Goal: Task Accomplishment & Management: Complete application form

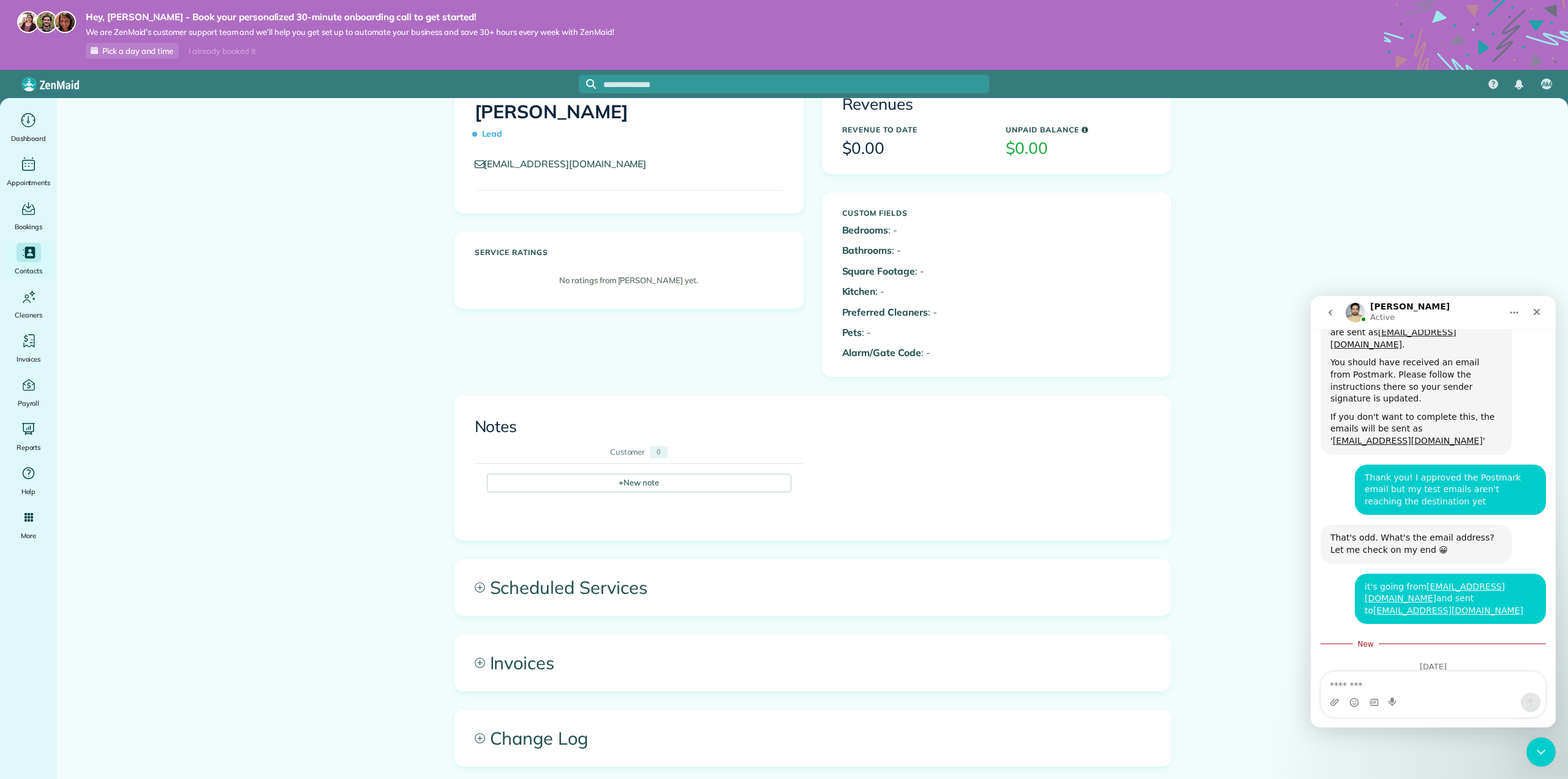
scroll to position [62, 0]
click at [1382, 686] on textarea "Message…" at bounding box center [1433, 682] width 224 height 21
type textarea "**********"
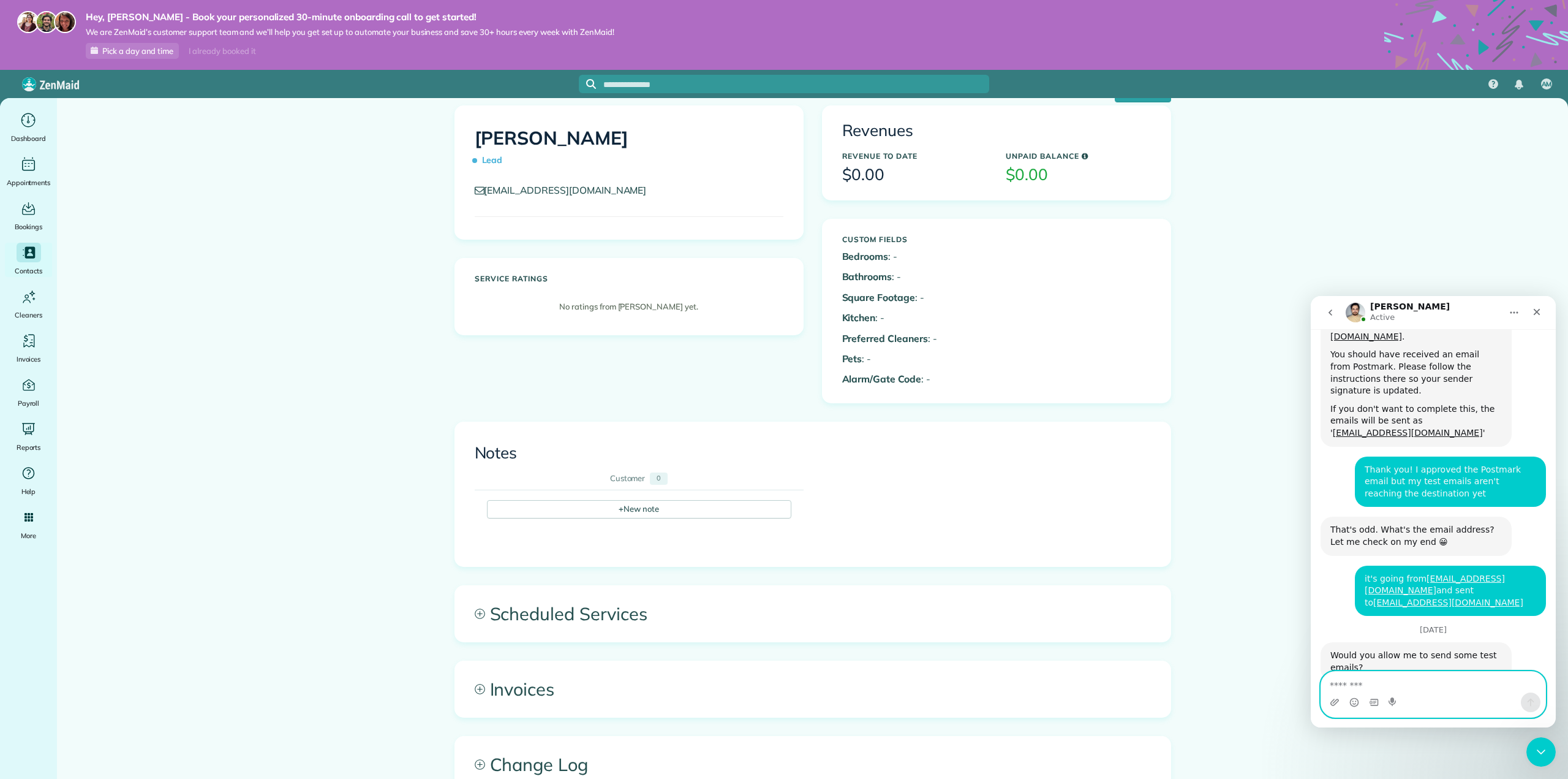
scroll to position [0, 0]
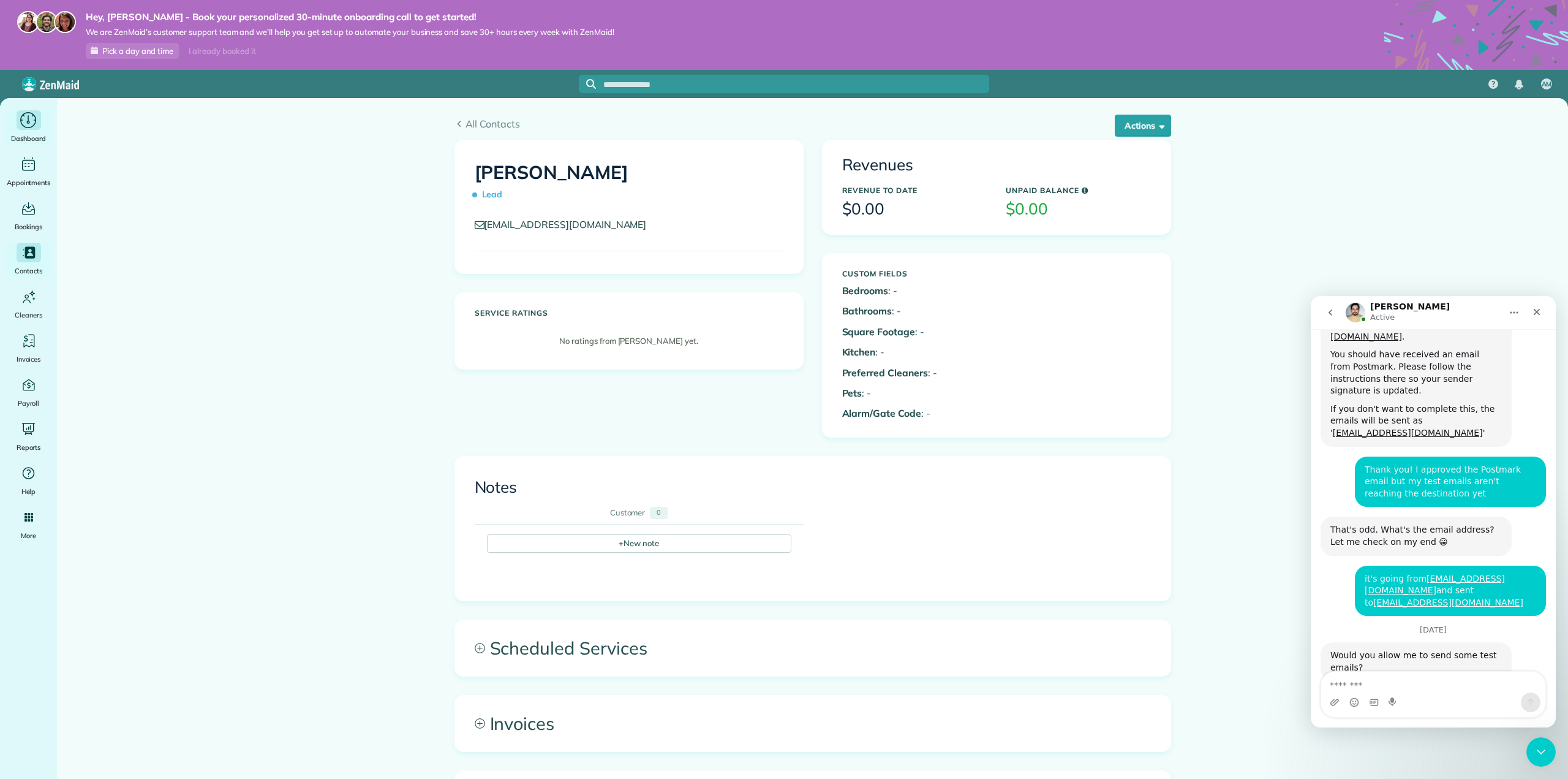
click at [18, 124] on div "Main" at bounding box center [28, 119] width 25 height 19
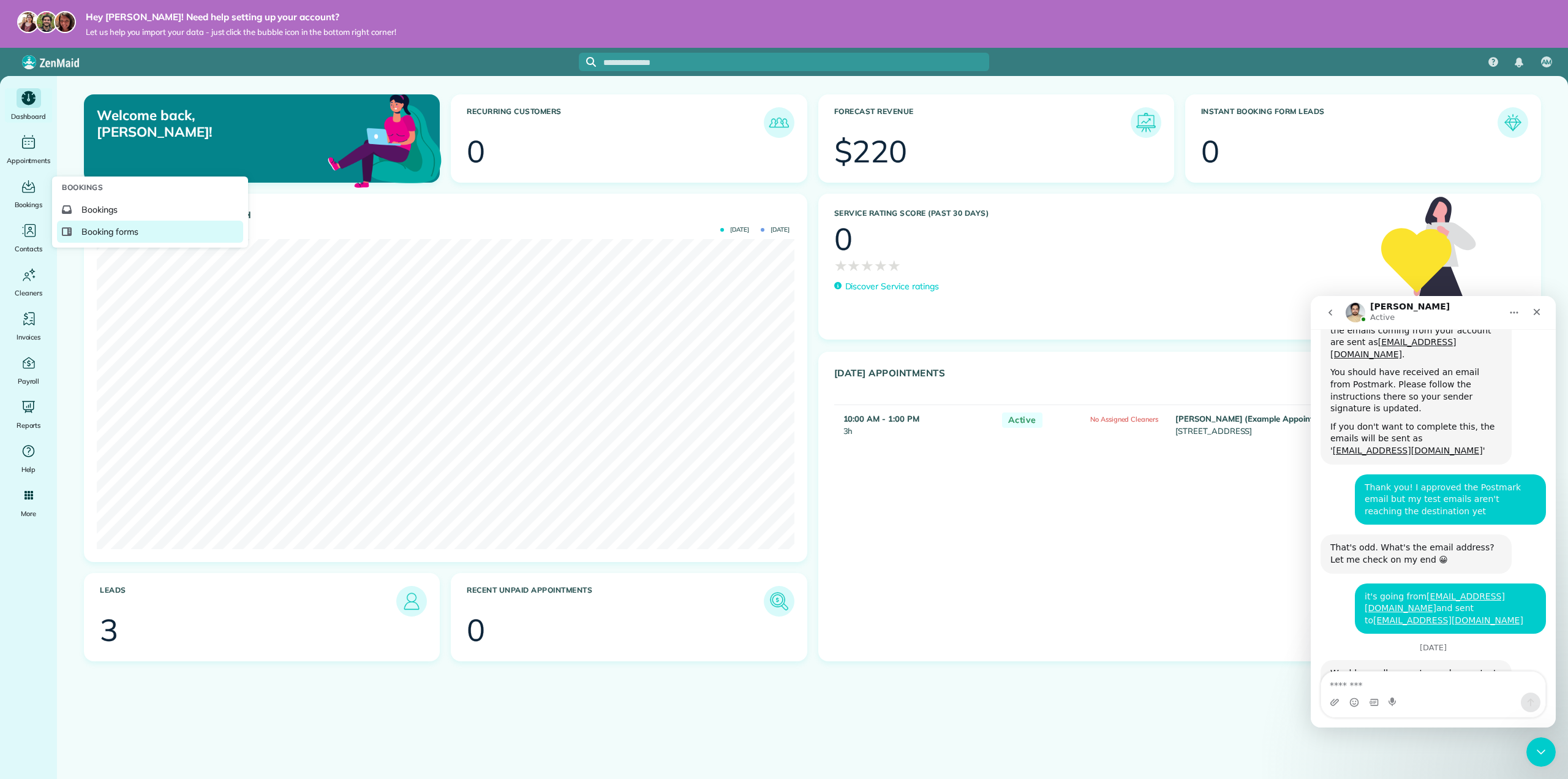
click at [101, 229] on span "Booking forms" at bounding box center [110, 232] width 57 height 12
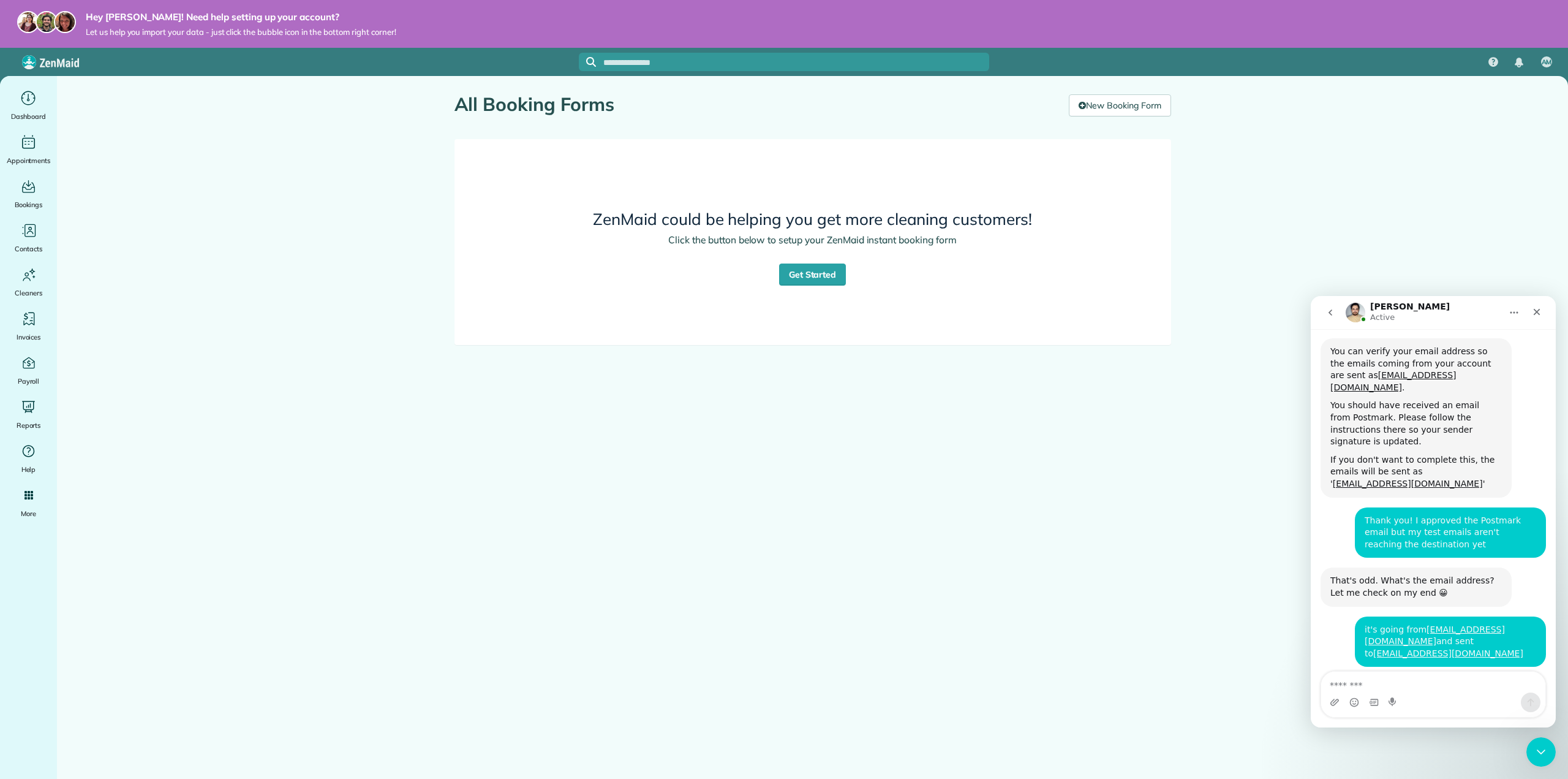
scroll to position [691, 0]
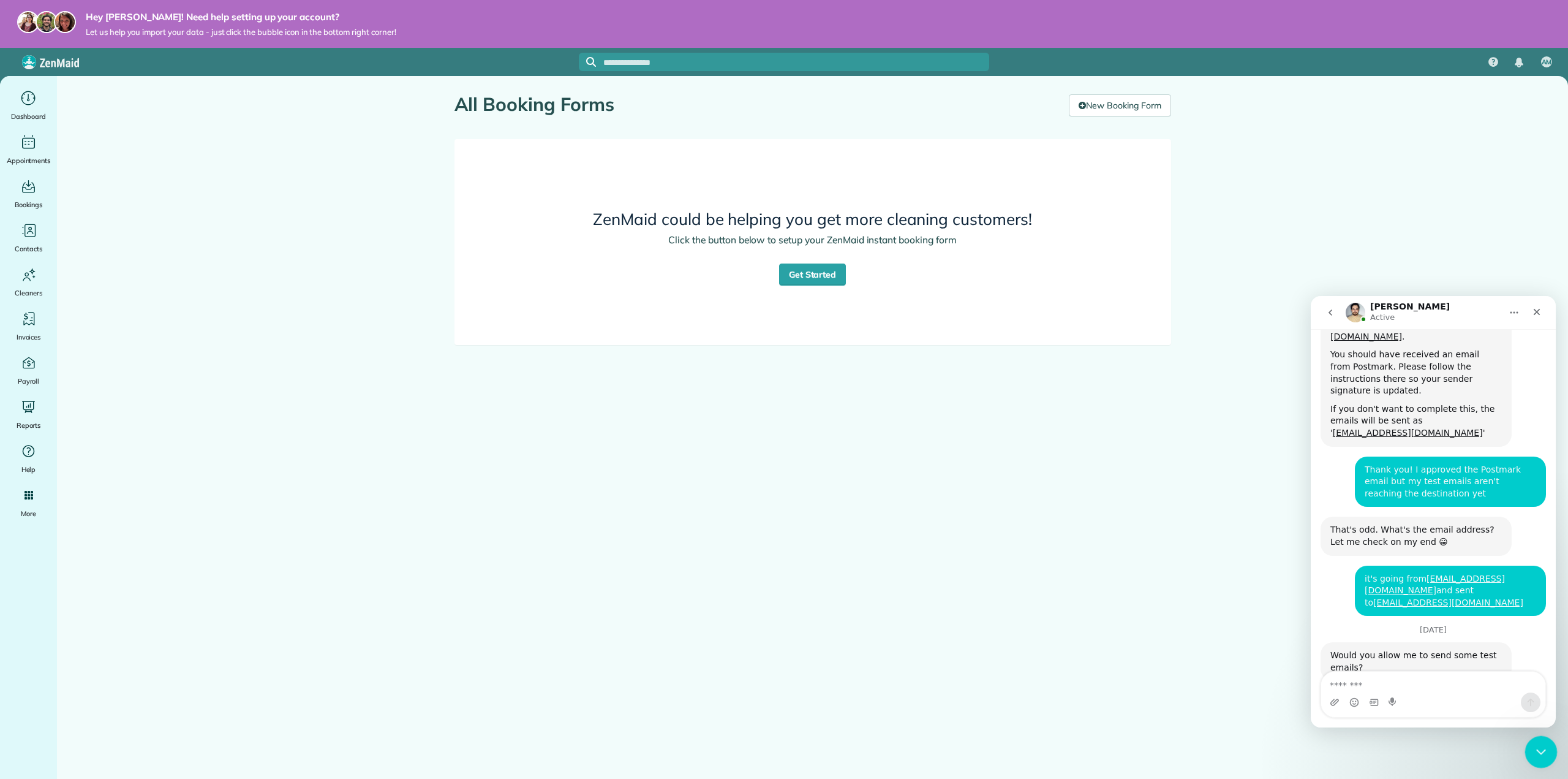
click at [1536, 762] on div "Close Intercom Messenger" at bounding box center [1540, 750] width 29 height 29
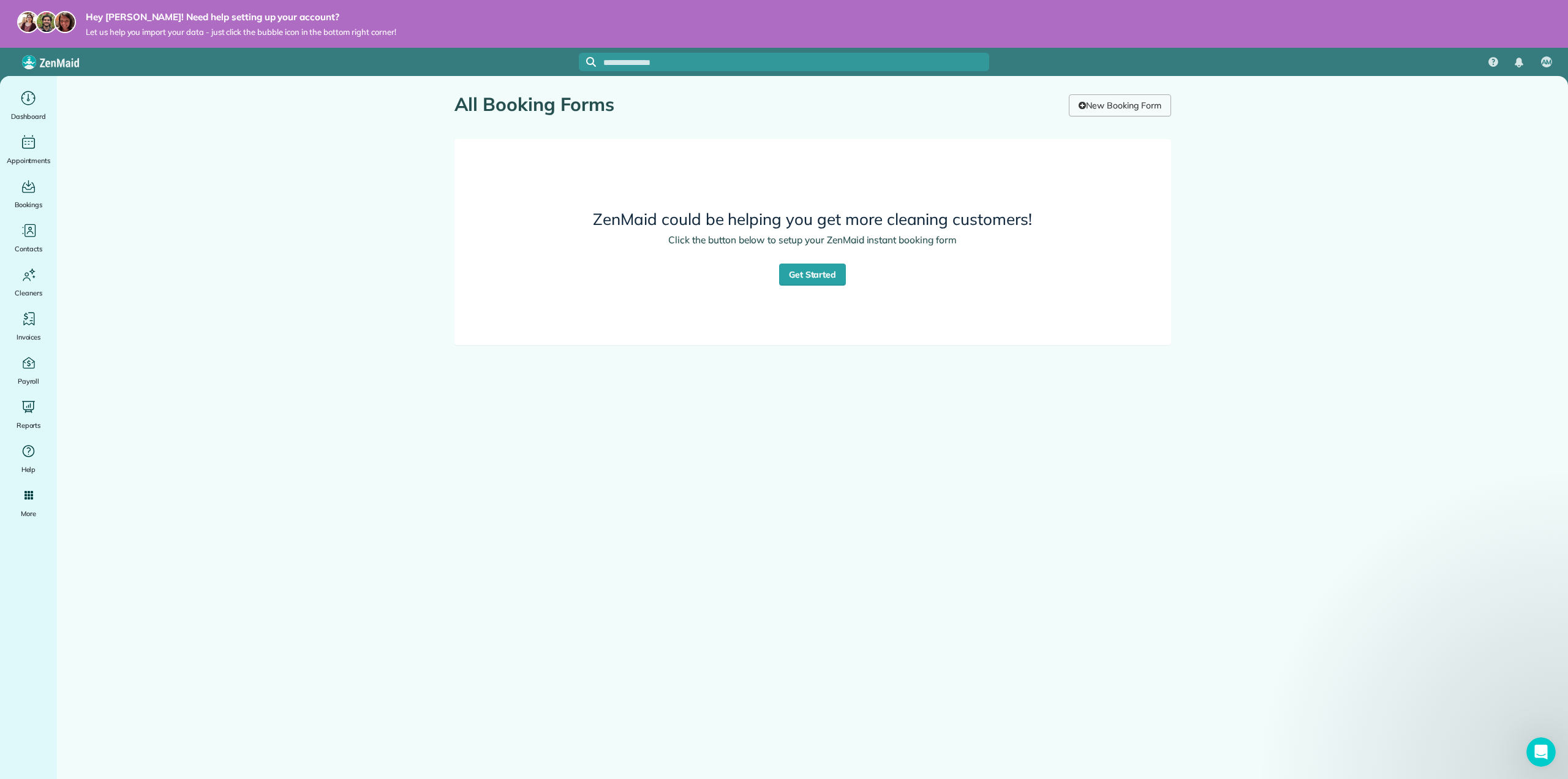
click at [1137, 100] on link "New Booking Form" at bounding box center [1120, 106] width 102 height 22
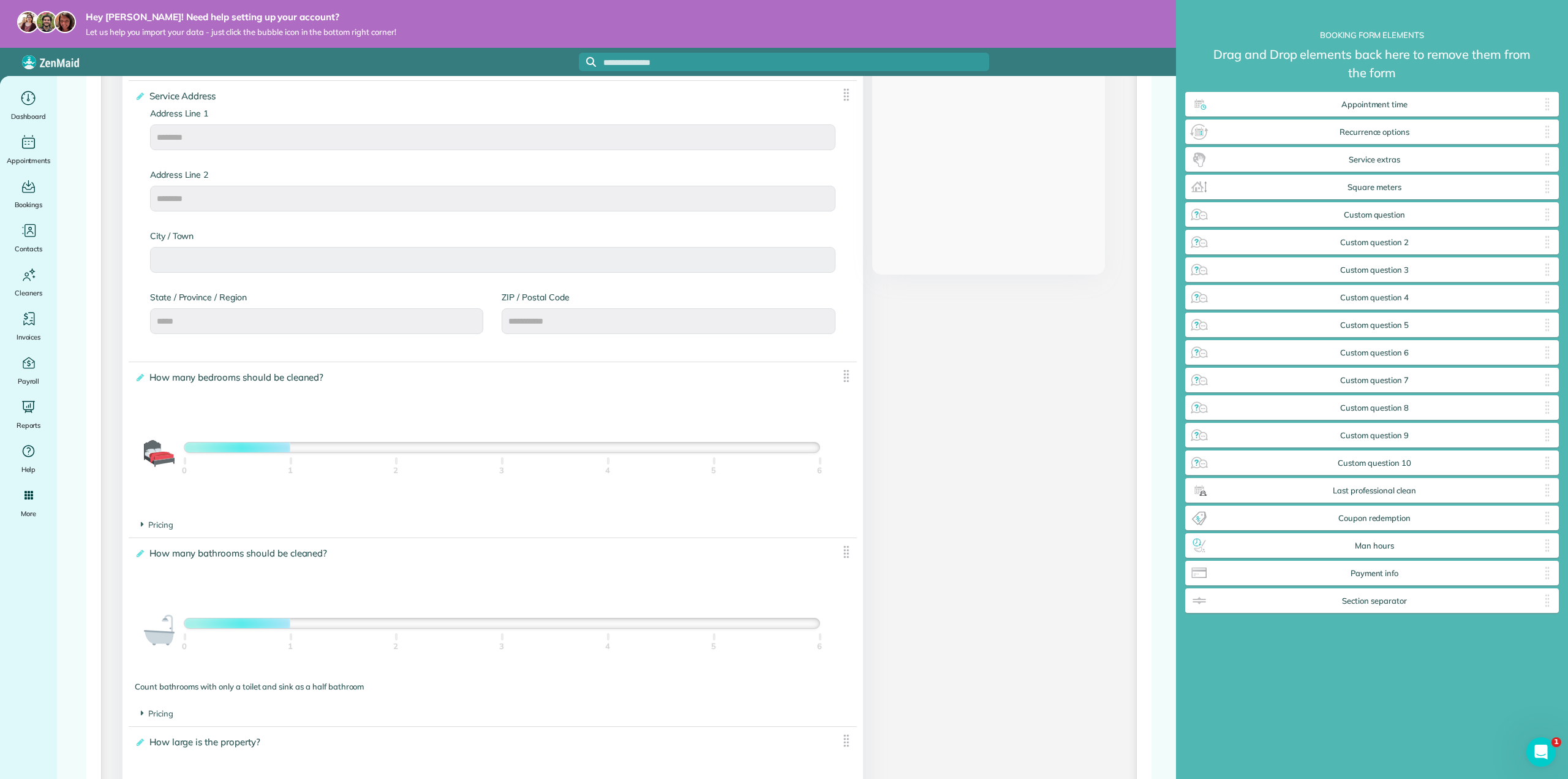
scroll to position [552, 0]
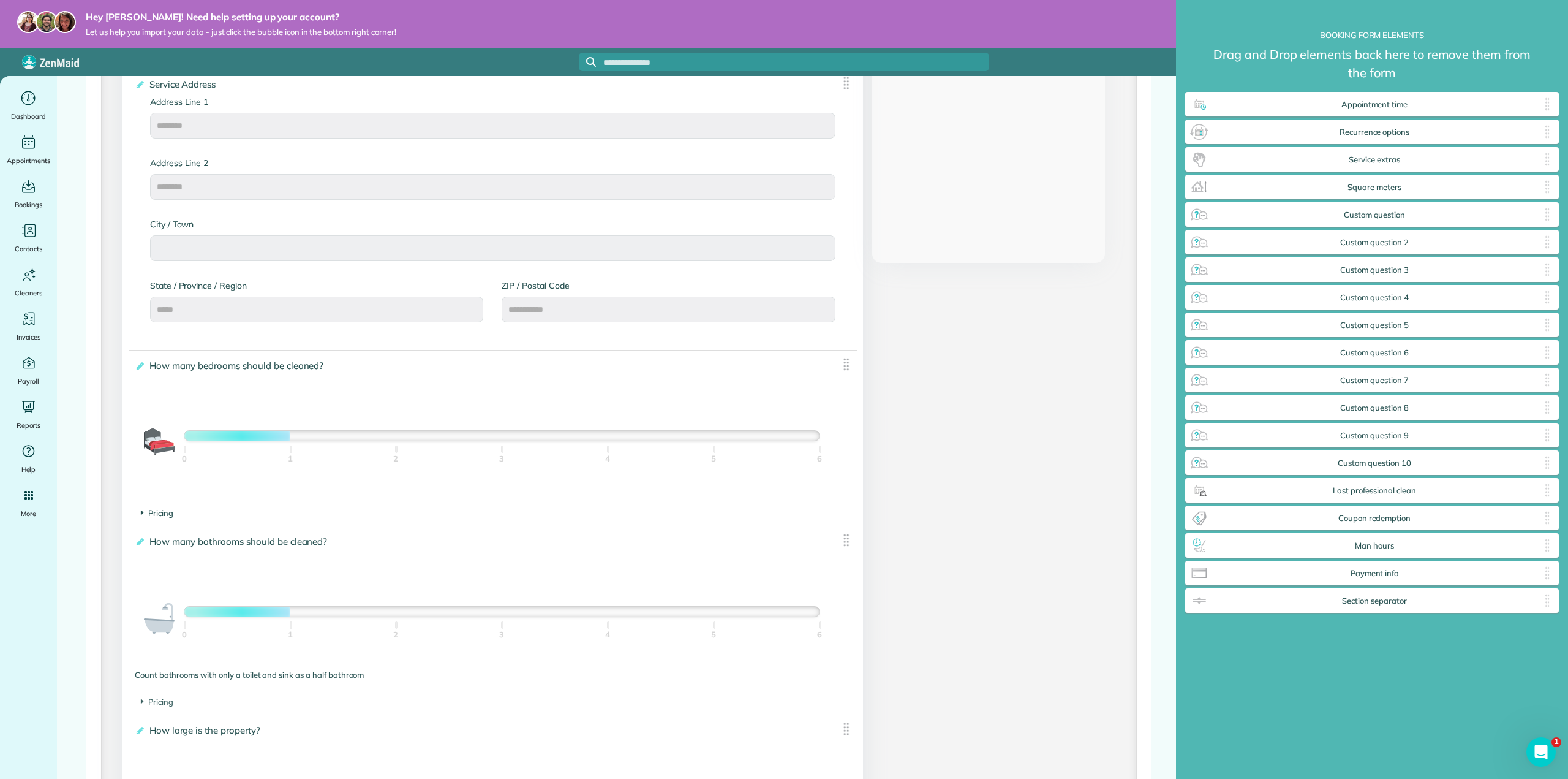
click at [141, 511] on icon at bounding box center [142, 513] width 3 height 11
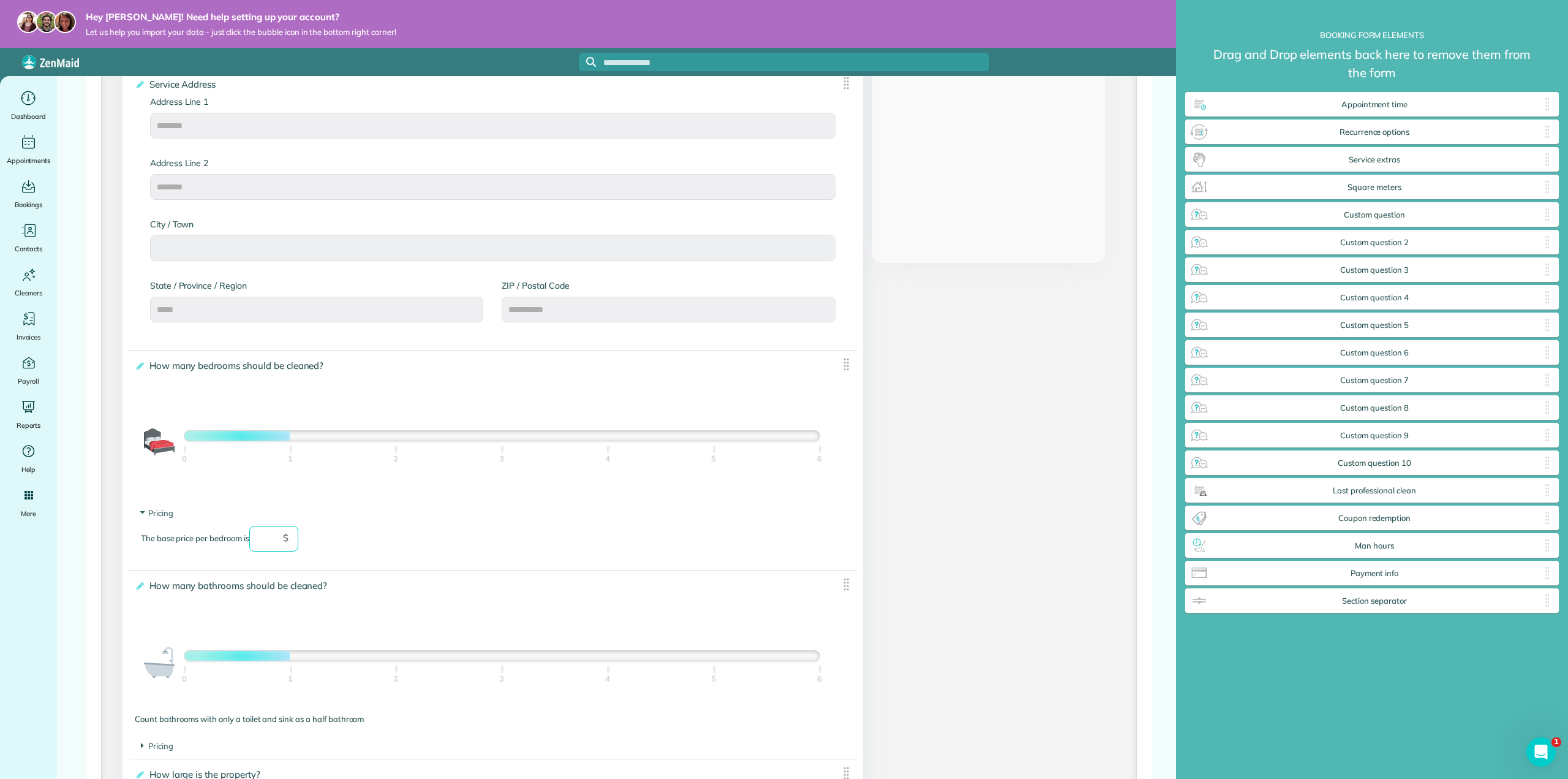
click at [276, 545] on input "text" at bounding box center [274, 539] width 49 height 25
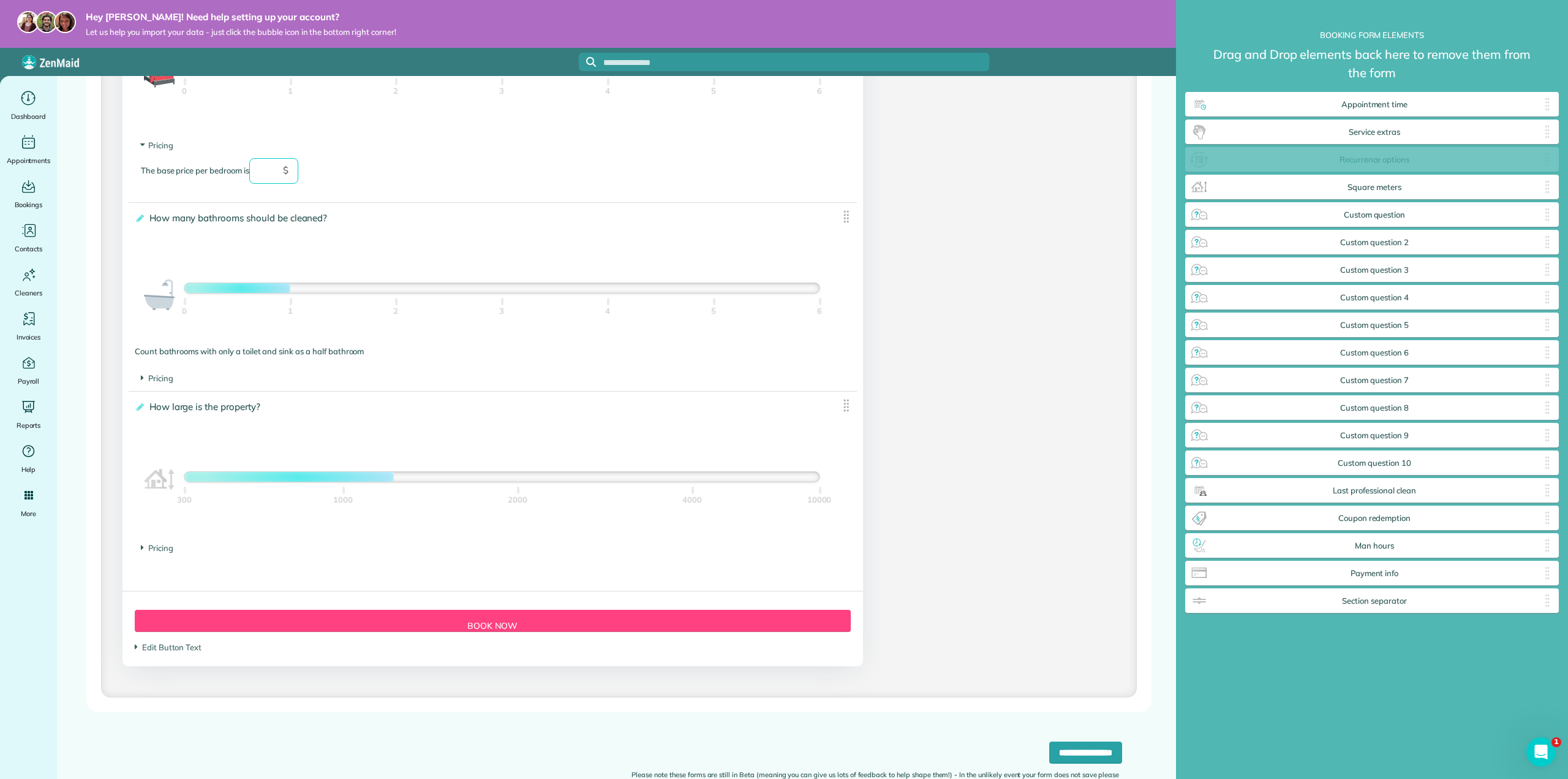
scroll to position [810, 372]
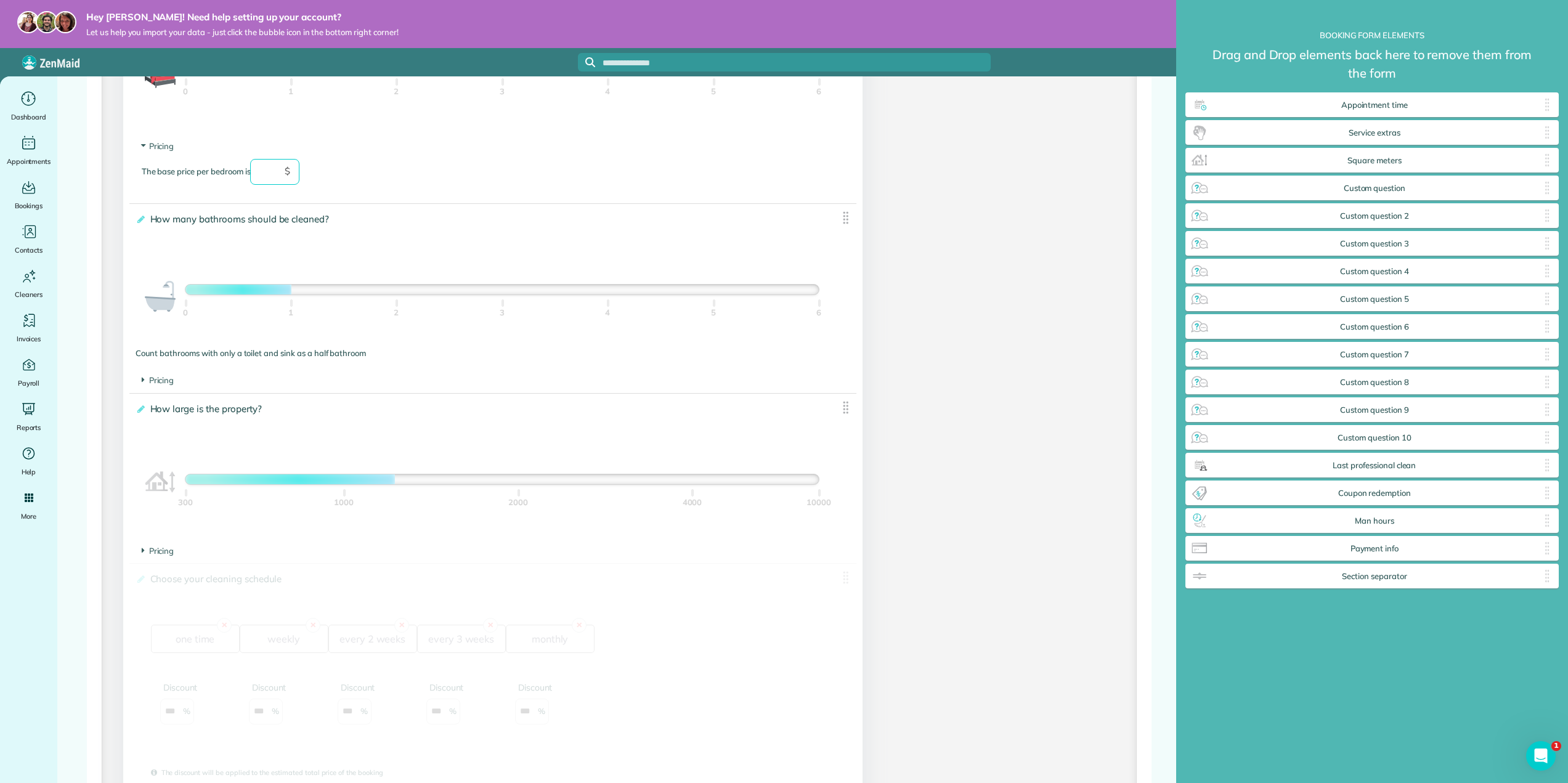
drag, startPoint x: 1274, startPoint y: 185, endPoint x: 377, endPoint y: 561, distance: 972.6
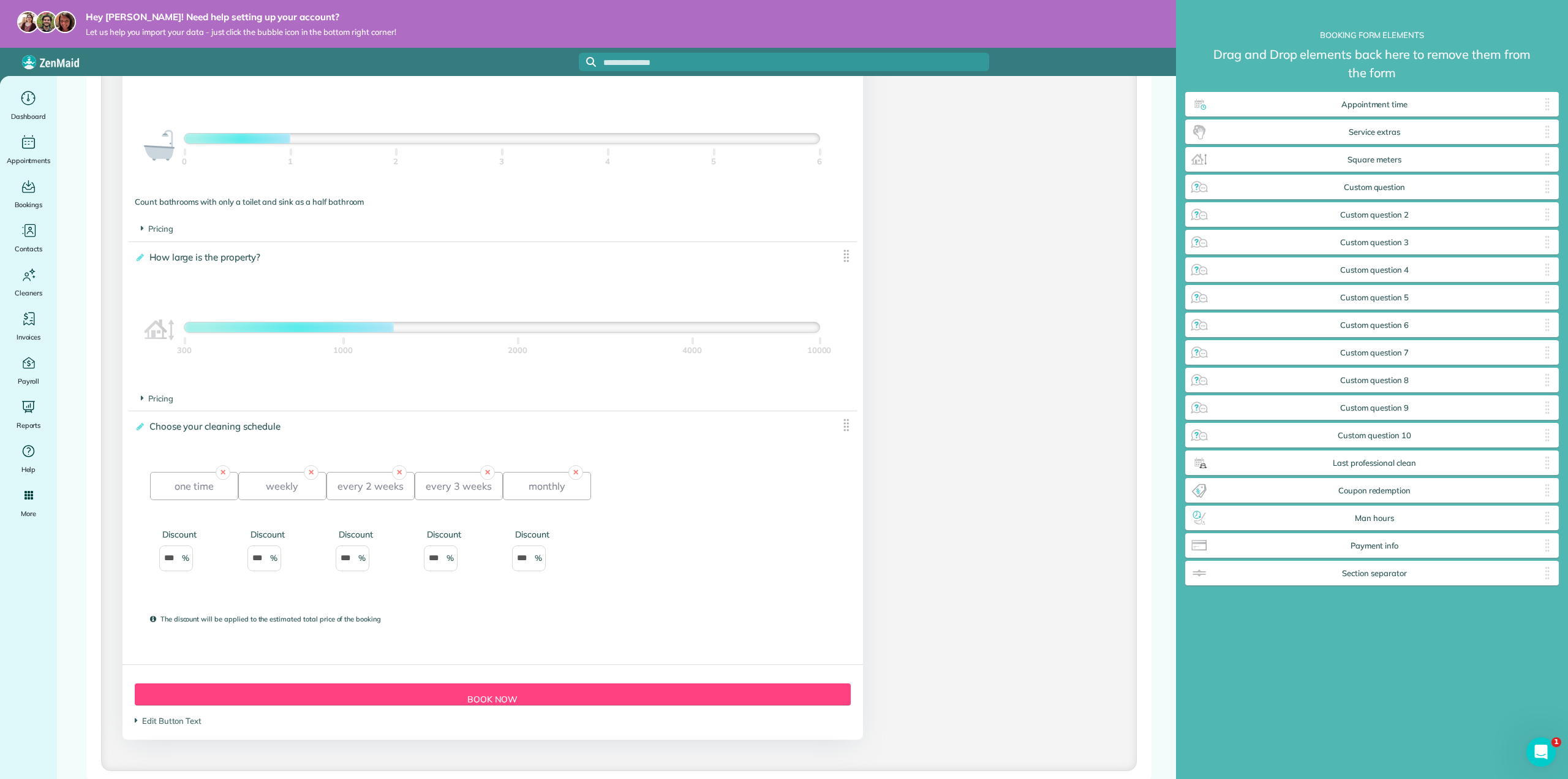
scroll to position [1142, 0]
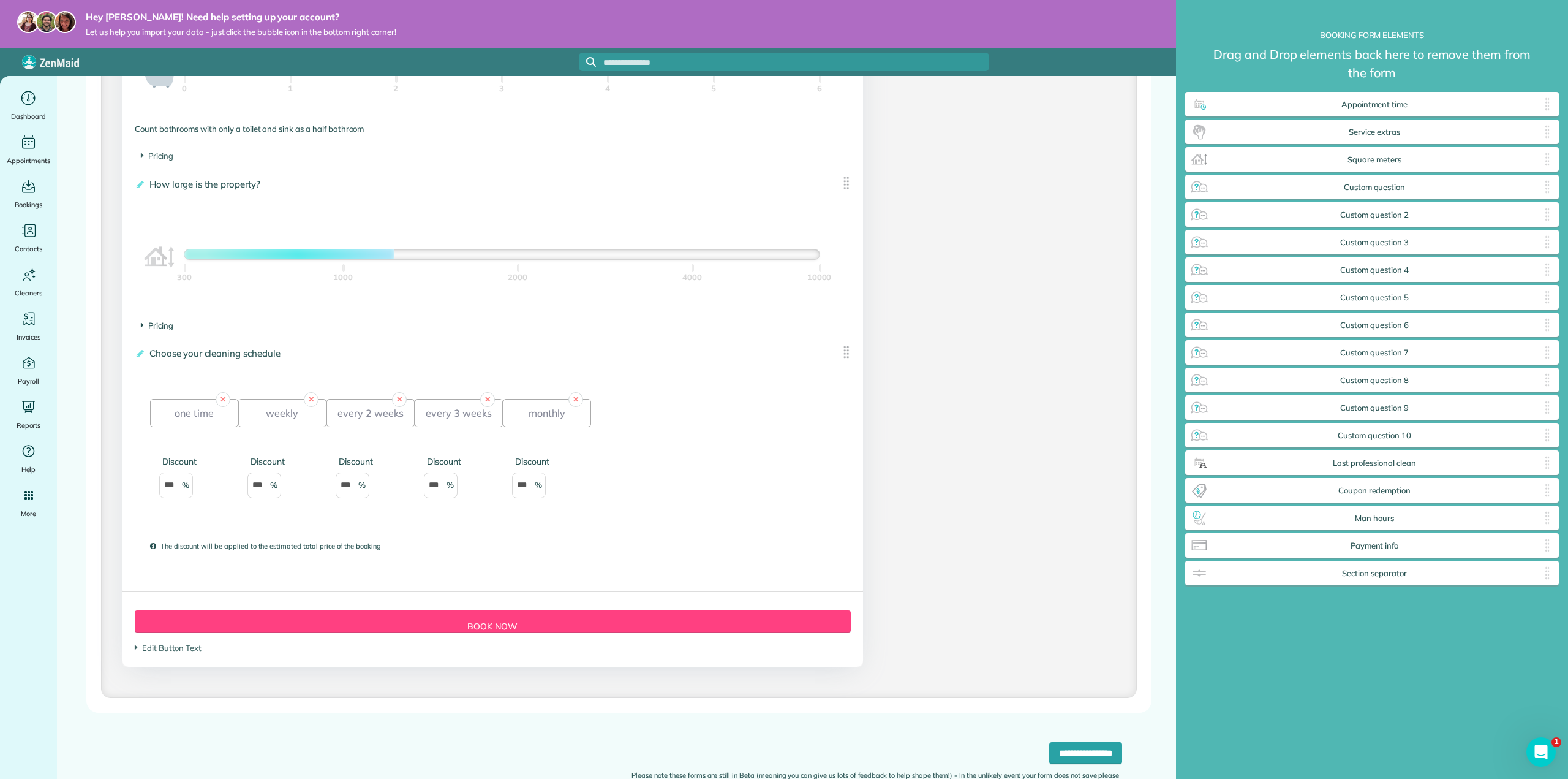
click at [142, 325] on icon at bounding box center [142, 325] width 3 height 11
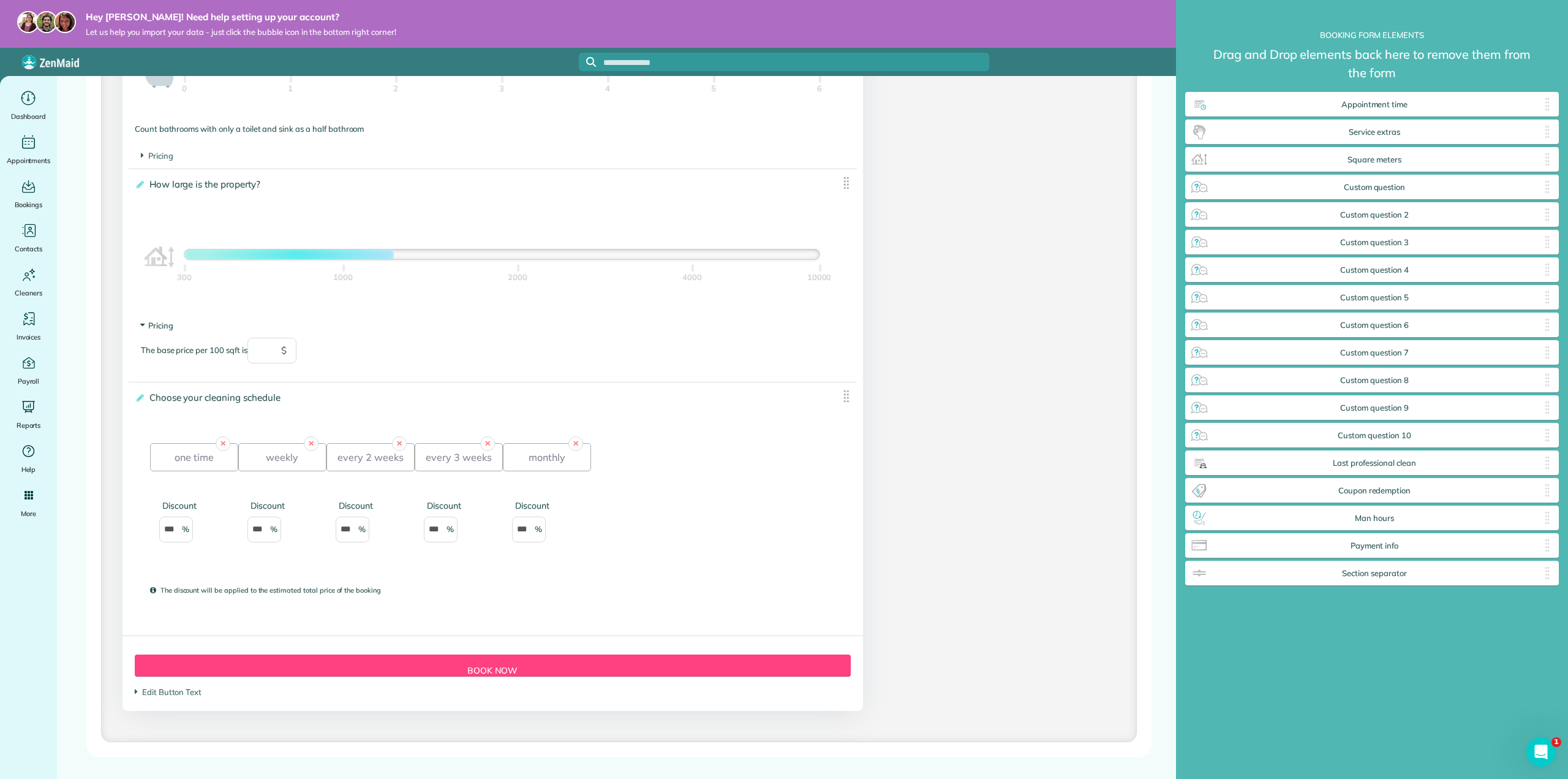
click at [142, 324] on icon at bounding box center [142, 325] width 11 height 3
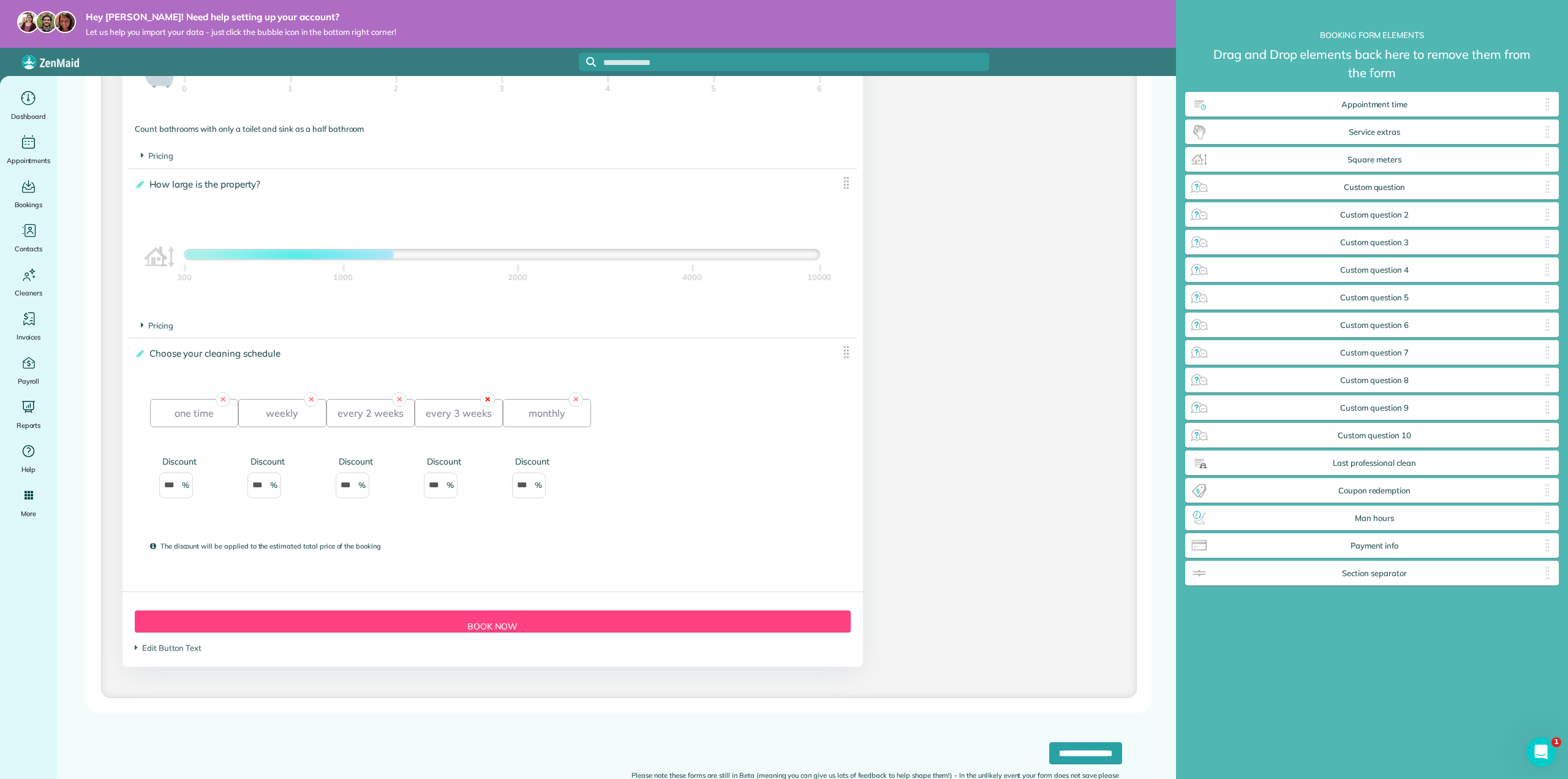
click at [488, 400] on link "✕" at bounding box center [487, 399] width 15 height 15
click at [1078, 753] on input "**********" at bounding box center [1086, 753] width 73 height 22
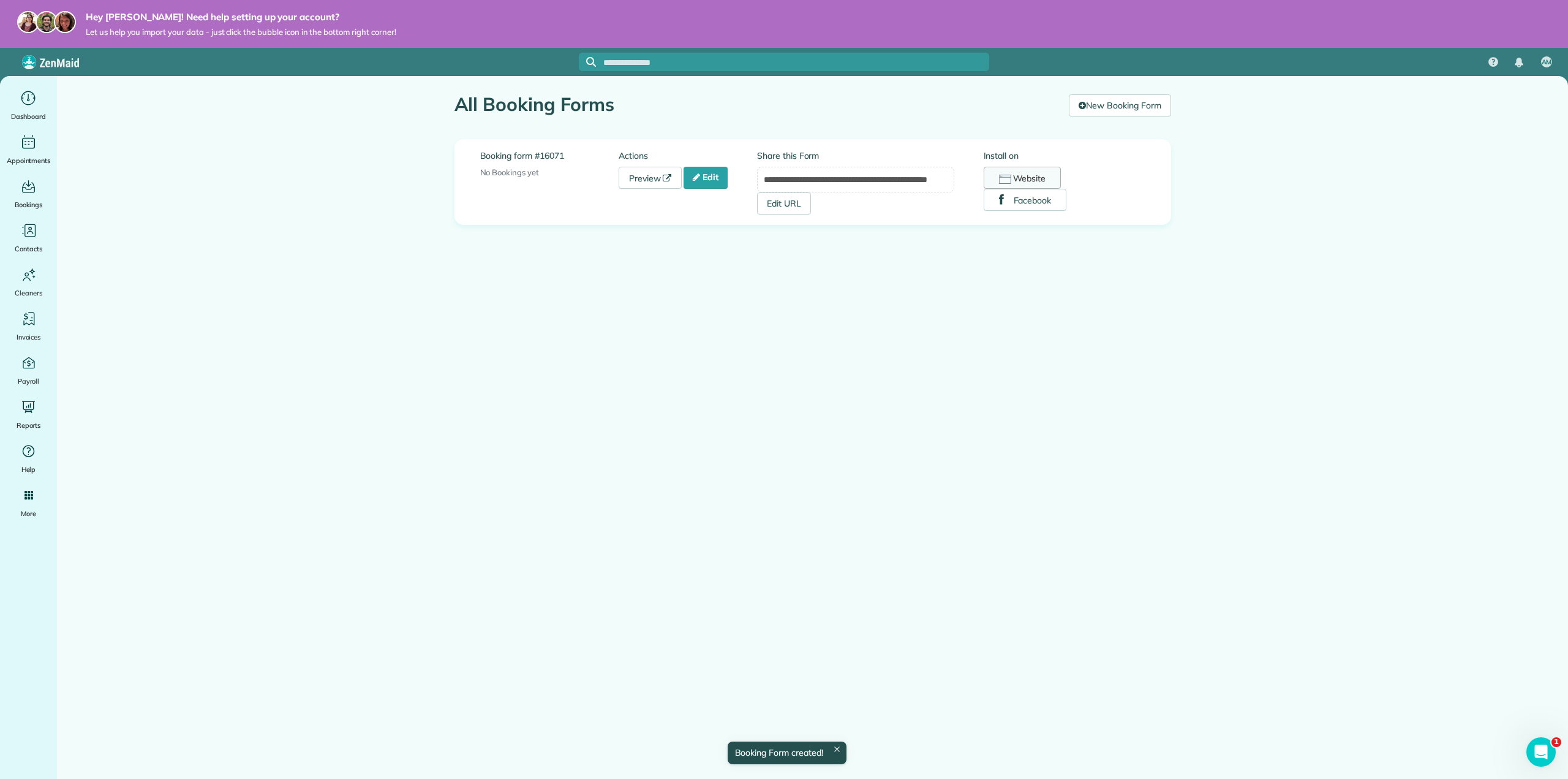
click at [1028, 175] on button "Website" at bounding box center [1023, 177] width 78 height 22
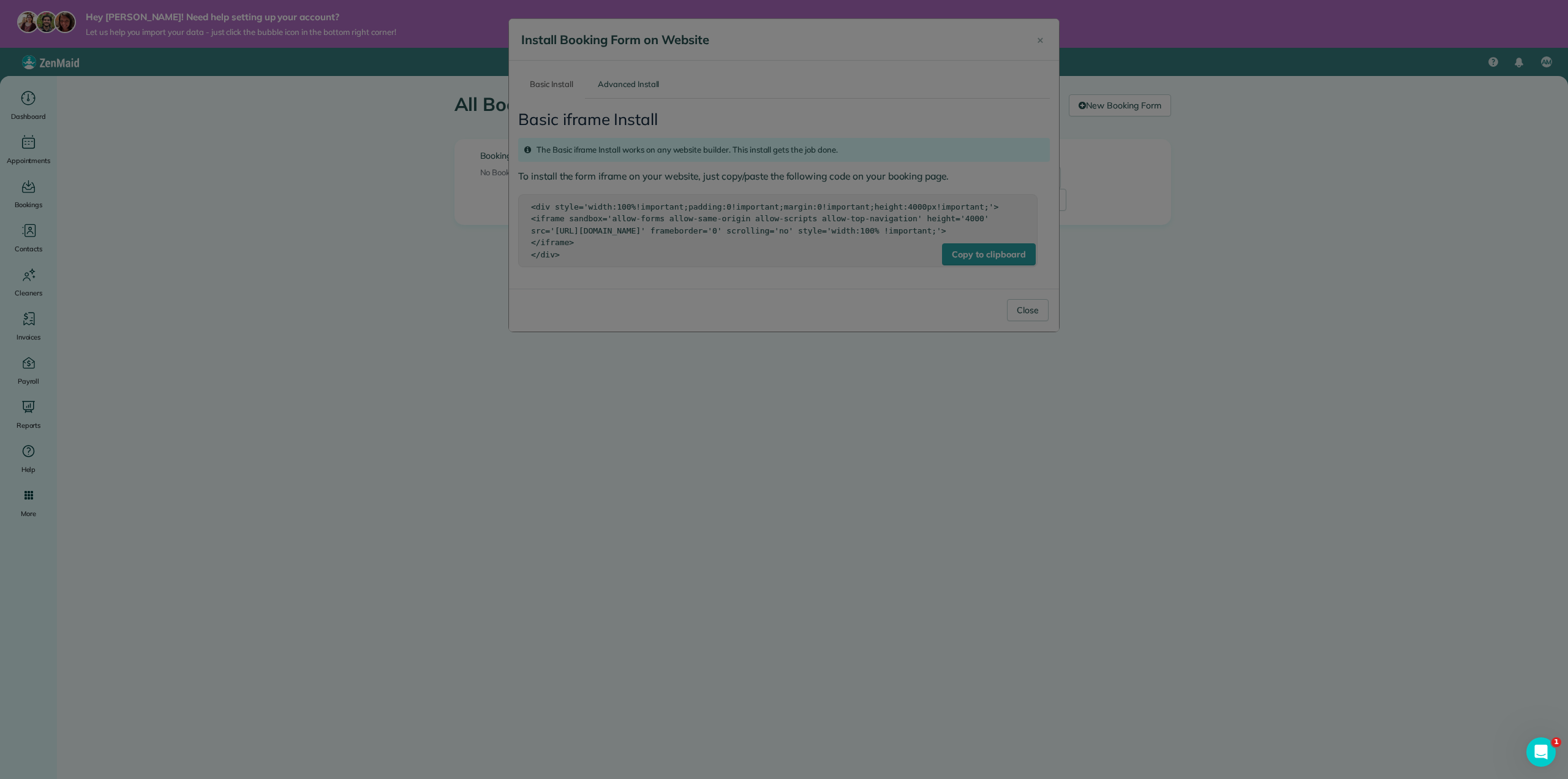
click at [1027, 319] on div at bounding box center [784, 389] width 1568 height 779
click at [1044, 45] on div at bounding box center [784, 389] width 1568 height 779
click at [343, 277] on div at bounding box center [784, 389] width 1568 height 779
click at [1027, 46] on div at bounding box center [784, 389] width 1568 height 779
click at [1038, 39] on div at bounding box center [784, 389] width 1568 height 779
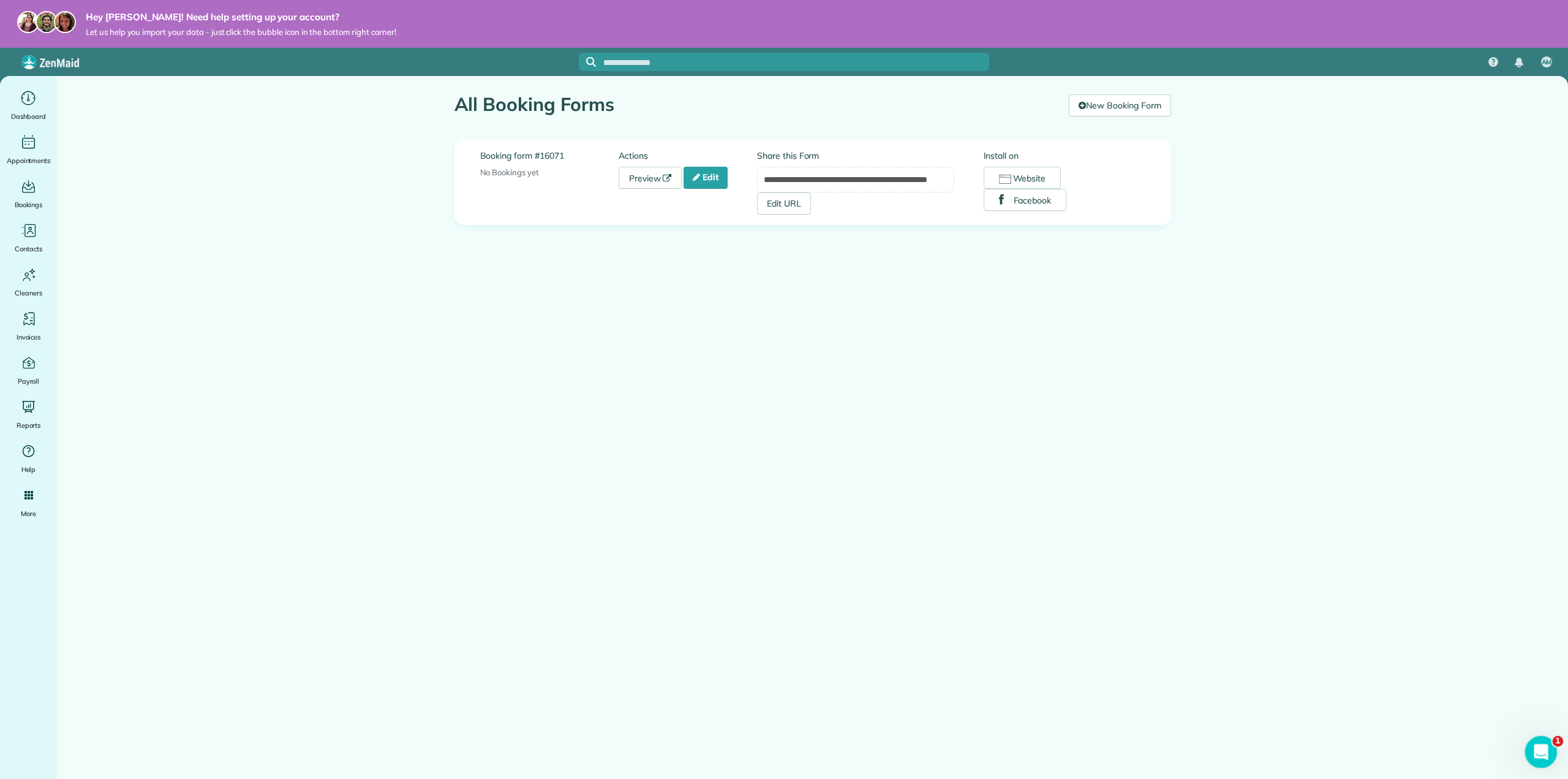
click at [1544, 748] on icon "Open Intercom Messenger" at bounding box center [1540, 750] width 20 height 20
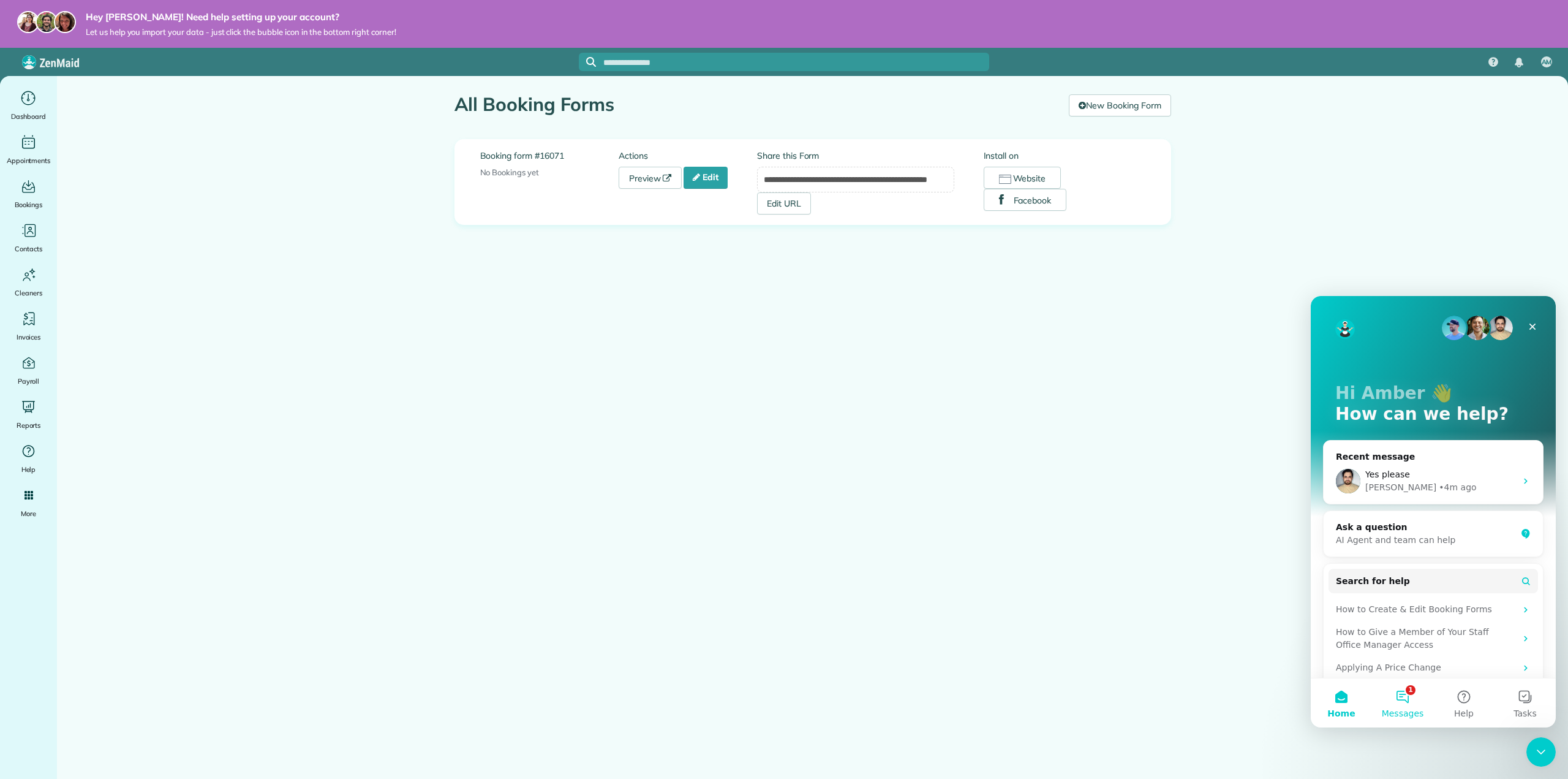
click at [1416, 700] on button "1 Messages" at bounding box center [1403, 703] width 62 height 49
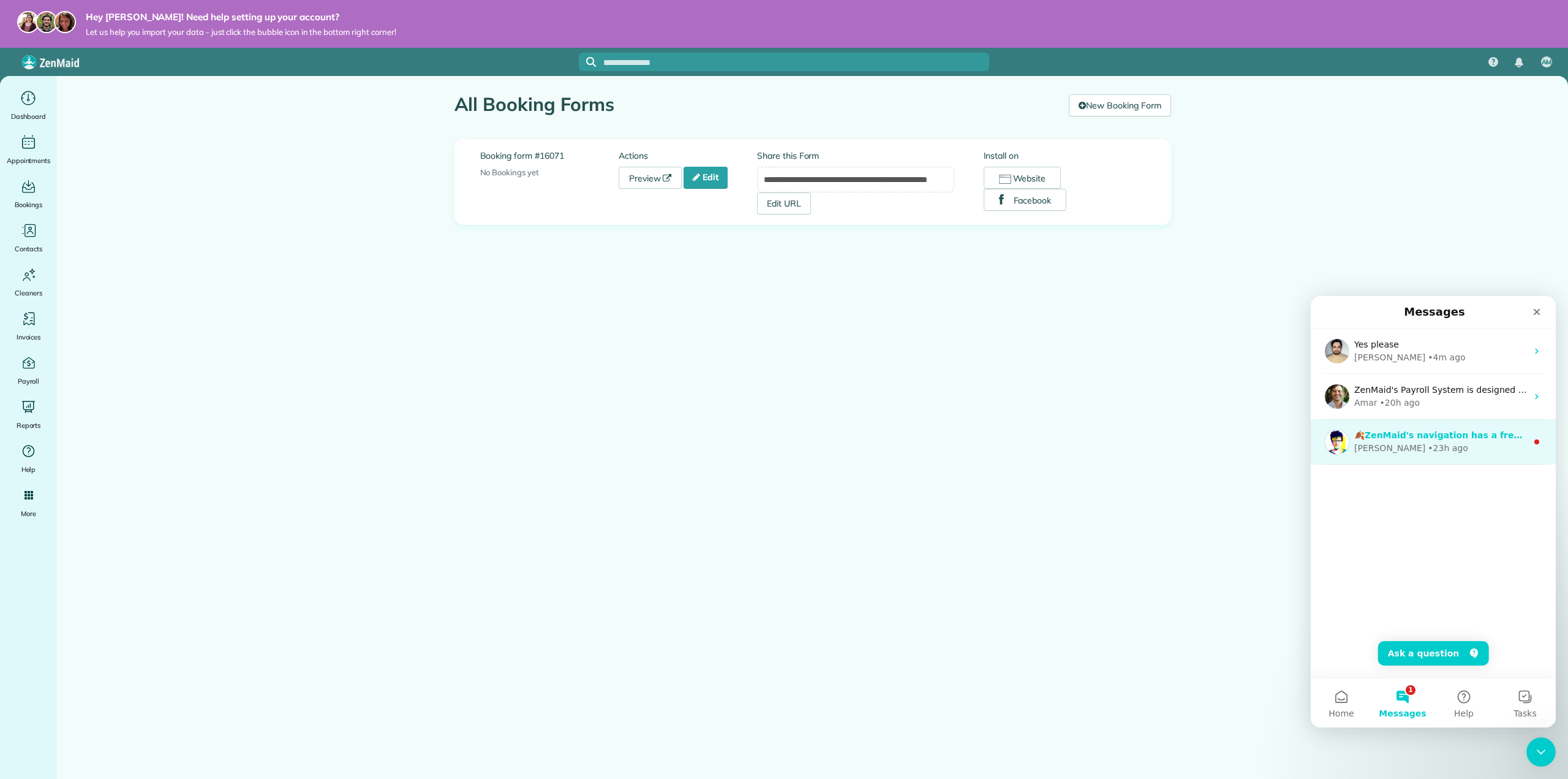
click at [1486, 447] on div "Alexandre • 23h ago" at bounding box center [1441, 448] width 173 height 13
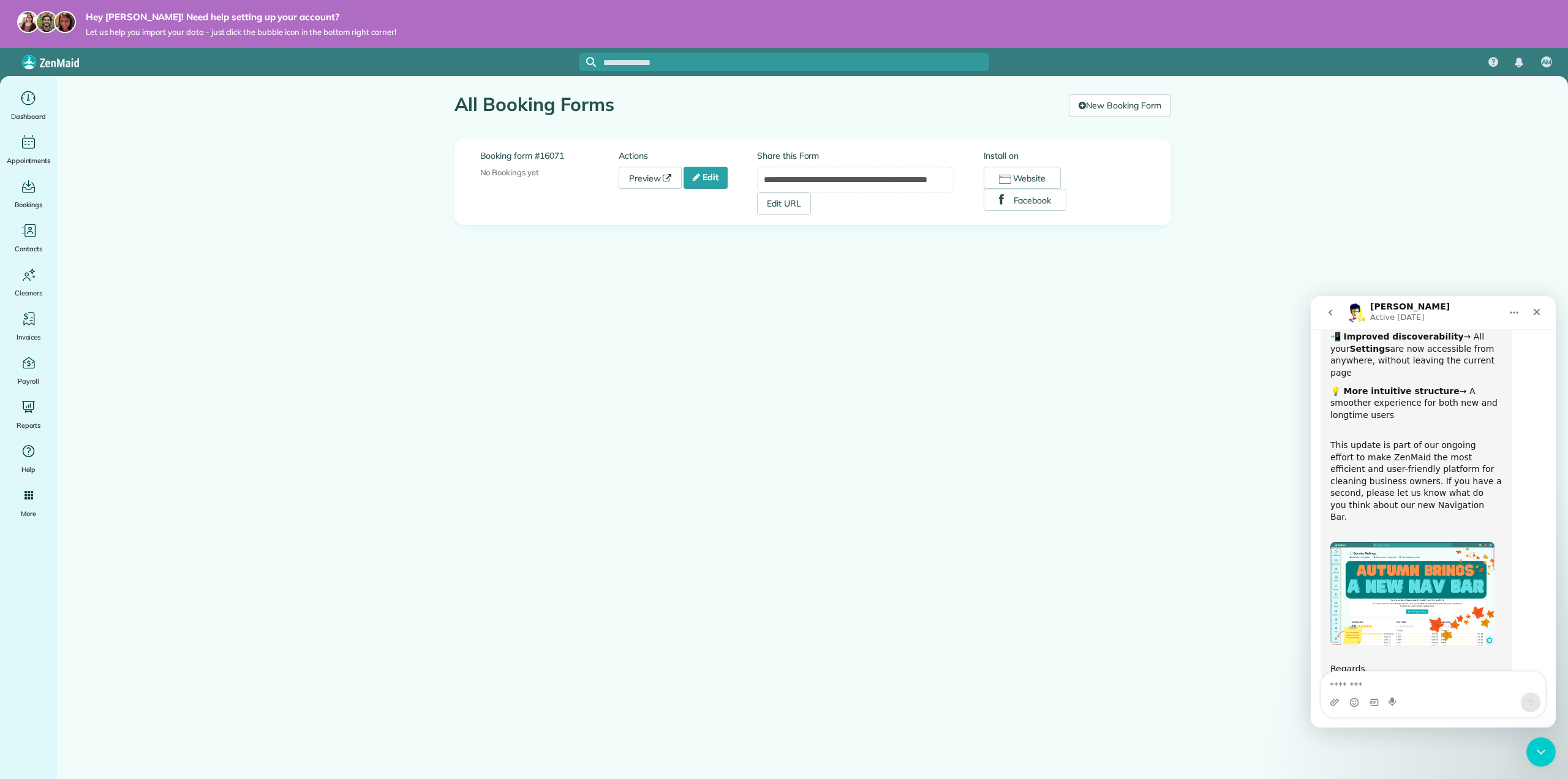
scroll to position [165, 0]
click at [1338, 307] on button "go back" at bounding box center [1331, 313] width 23 height 23
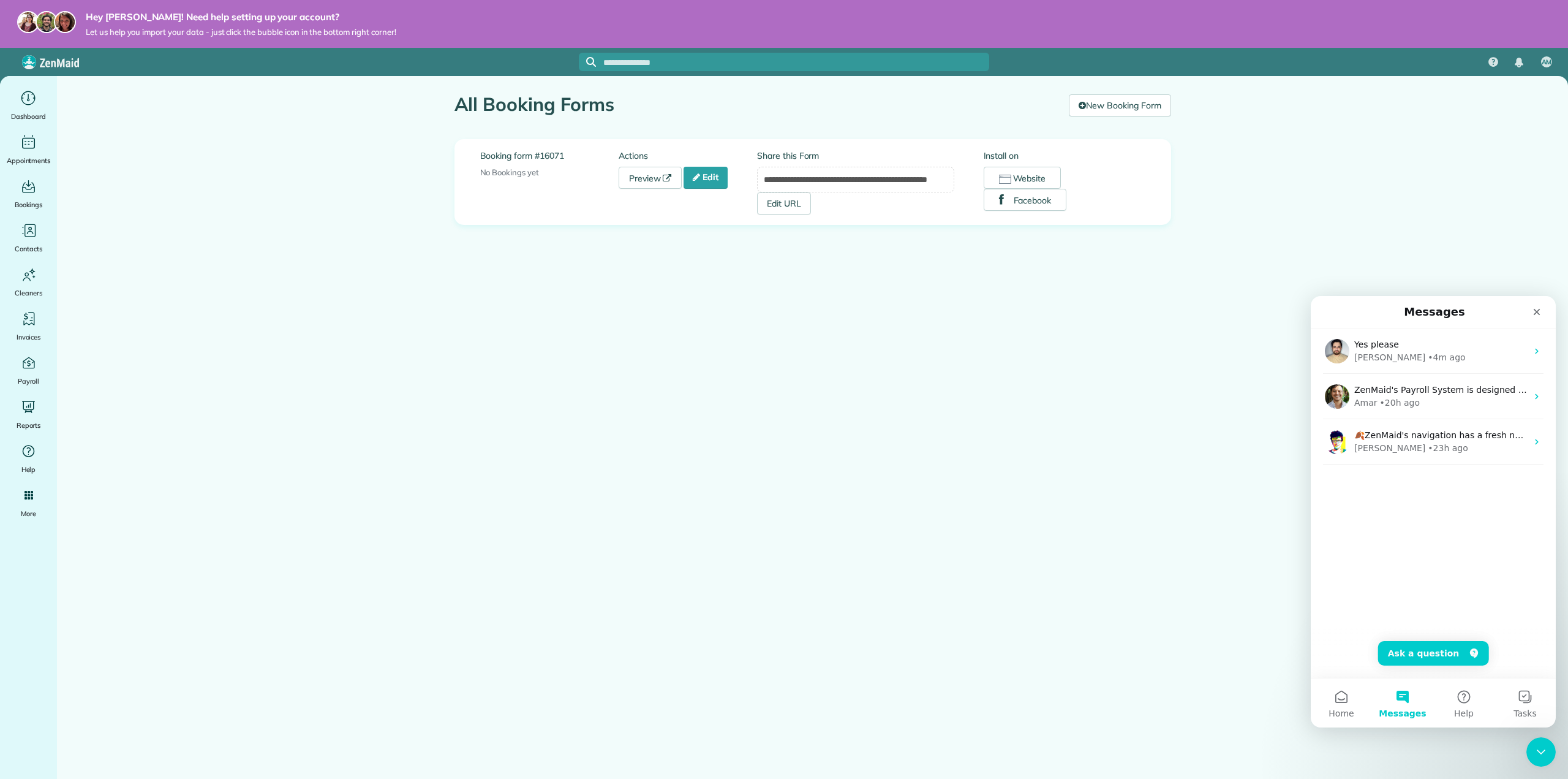
scroll to position [0, 0]
click at [1238, 386] on main "**********" at bounding box center [812, 465] width 1511 height 779
click at [1540, 314] on icon "Close" at bounding box center [1537, 312] width 7 height 7
